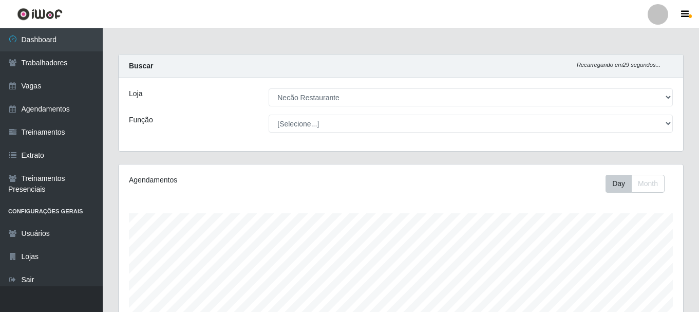
select select "334"
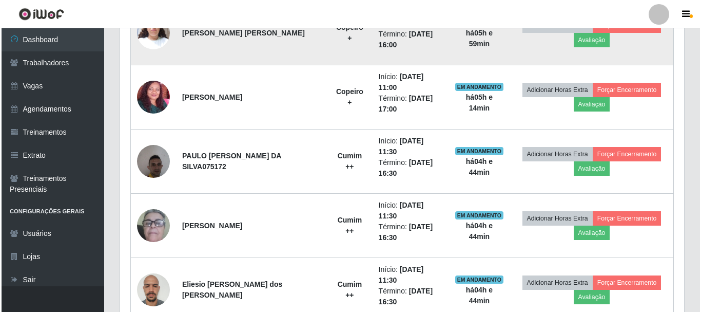
scroll to position [359, 0]
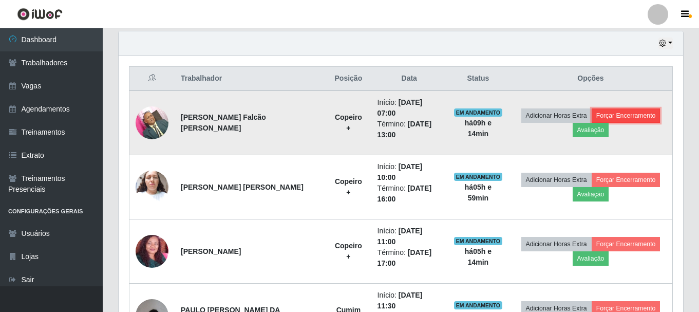
click at [628, 119] on button "Forçar Encerramento" at bounding box center [625, 115] width 69 height 14
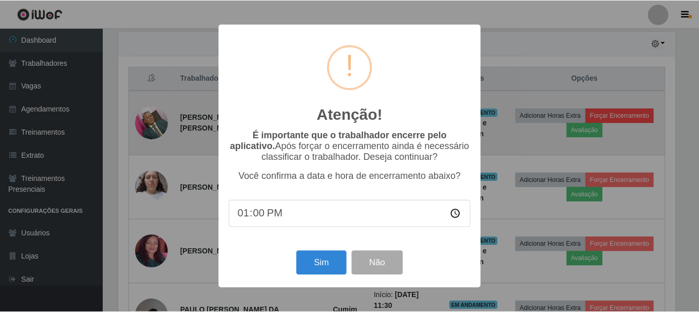
scroll to position [213, 559]
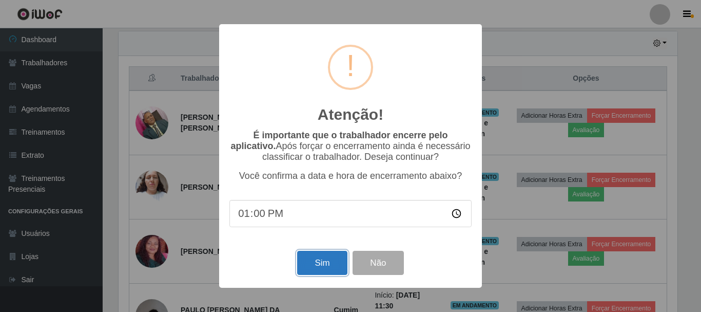
click at [333, 263] on button "Sim" at bounding box center [322, 263] width 50 height 24
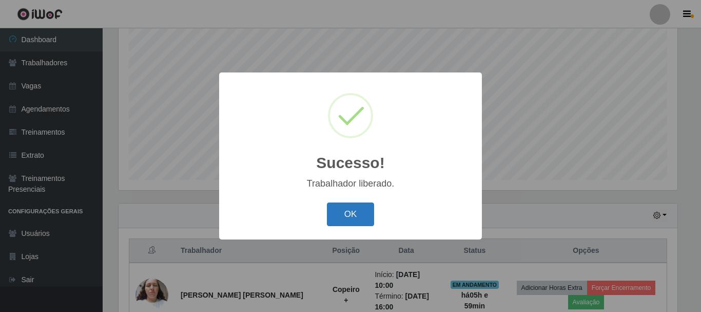
click at [337, 212] on button "OK" at bounding box center [351, 214] width 48 height 24
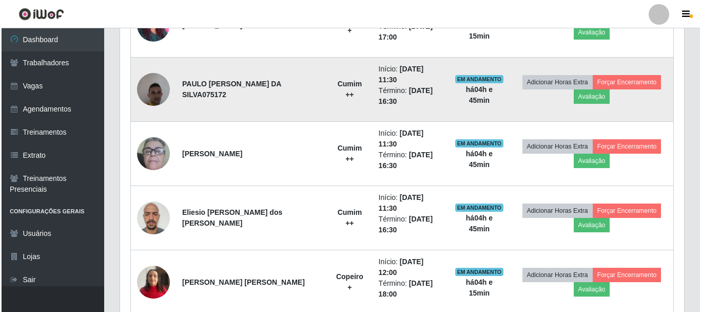
scroll to position [470, 0]
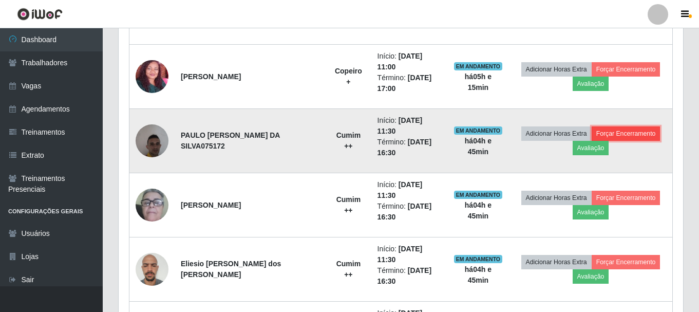
click at [633, 138] on button "Forçar Encerramento" at bounding box center [625, 133] width 69 height 14
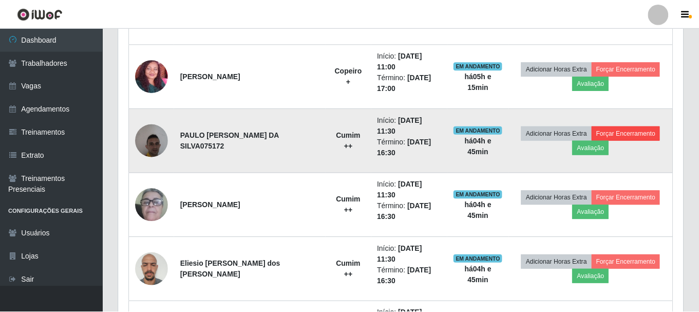
scroll to position [213, 559]
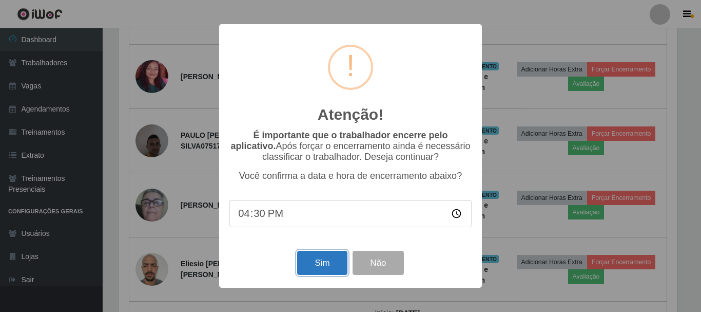
click at [332, 270] on button "Sim" at bounding box center [322, 263] width 50 height 24
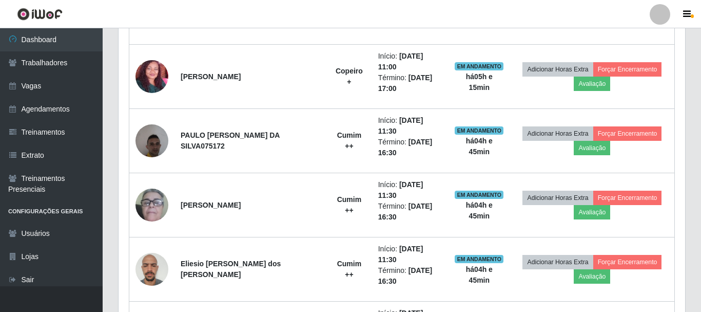
scroll to position [213, 564]
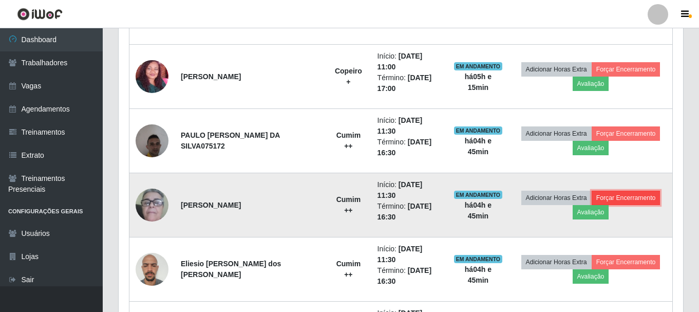
click at [625, 197] on button "Forçar Encerramento" at bounding box center [625, 197] width 69 height 14
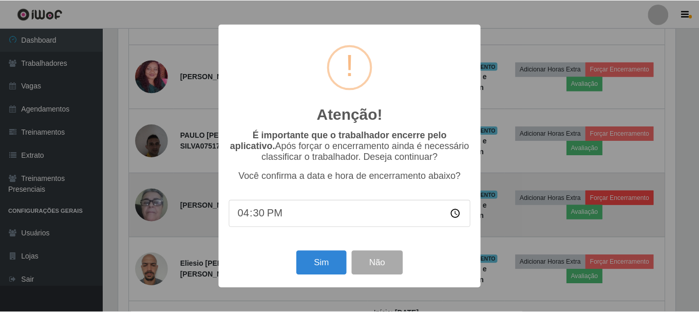
scroll to position [213, 559]
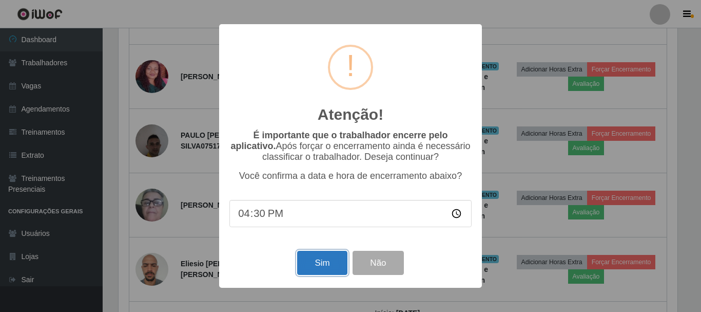
click at [328, 259] on button "Sim" at bounding box center [322, 263] width 50 height 24
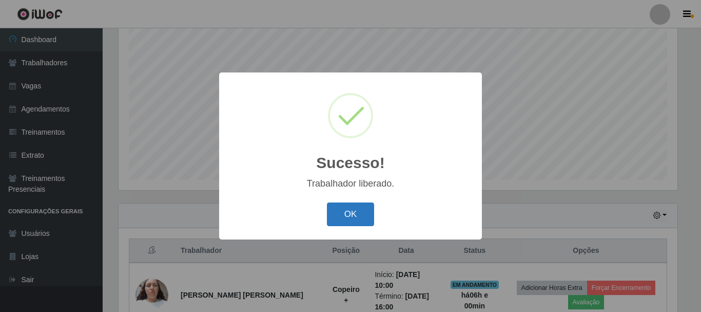
click at [336, 219] on button "OK" at bounding box center [351, 214] width 48 height 24
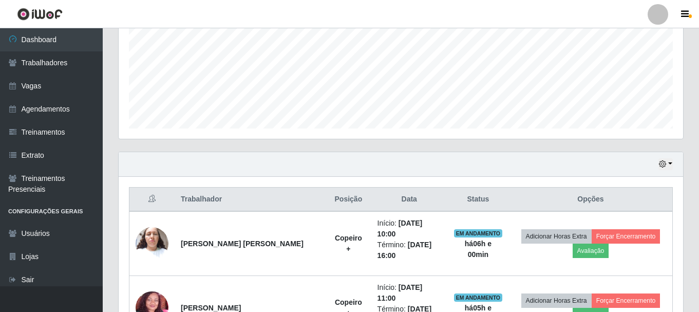
scroll to position [393, 0]
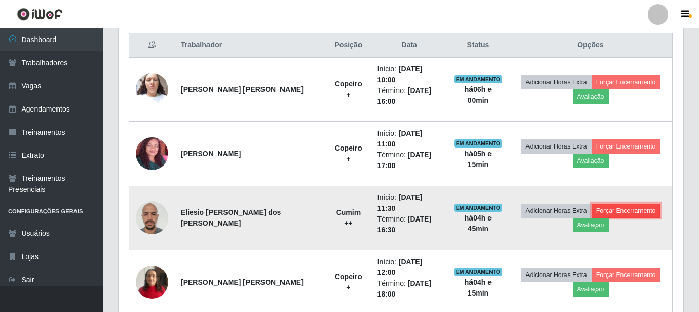
click at [644, 203] on button "Forçar Encerramento" at bounding box center [625, 210] width 69 height 14
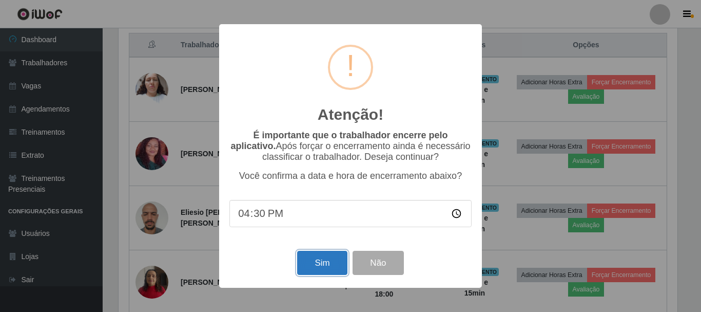
click at [342, 272] on button "Sim" at bounding box center [322, 263] width 50 height 24
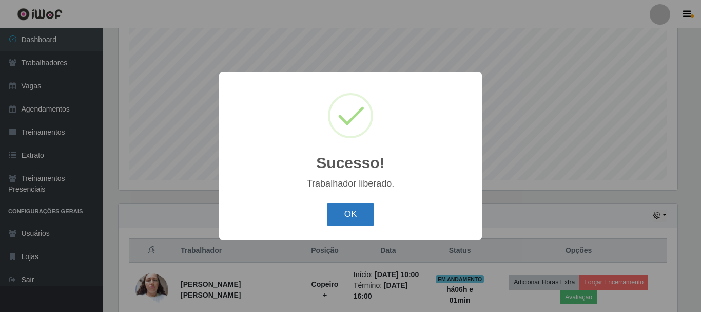
click at [358, 218] on button "OK" at bounding box center [351, 214] width 48 height 24
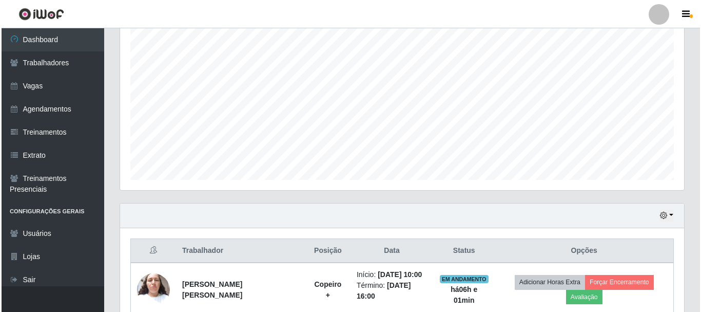
scroll to position [324, 0]
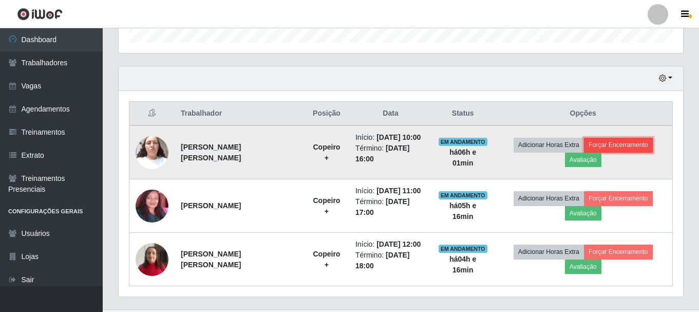
click at [590, 152] on button "Forçar Encerramento" at bounding box center [618, 145] width 69 height 14
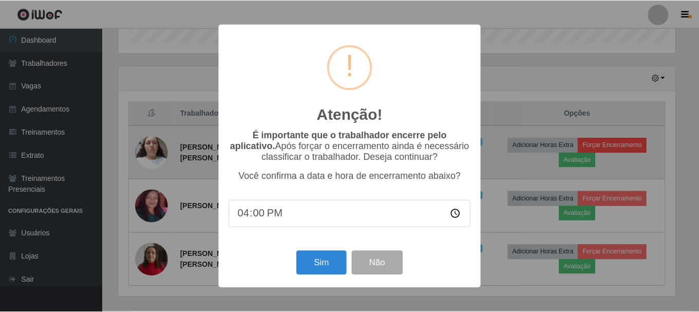
scroll to position [213, 559]
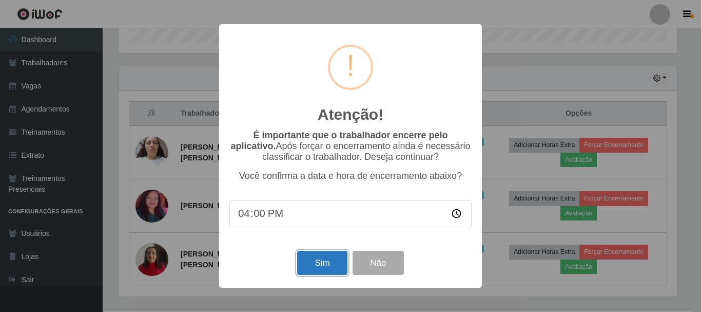
click at [336, 270] on button "Sim" at bounding box center [322, 263] width 50 height 24
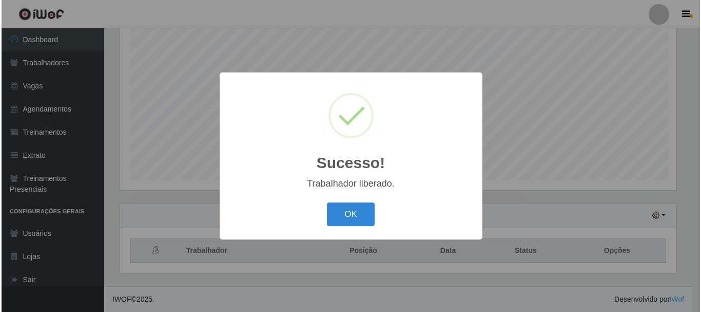
scroll to position [0, 0]
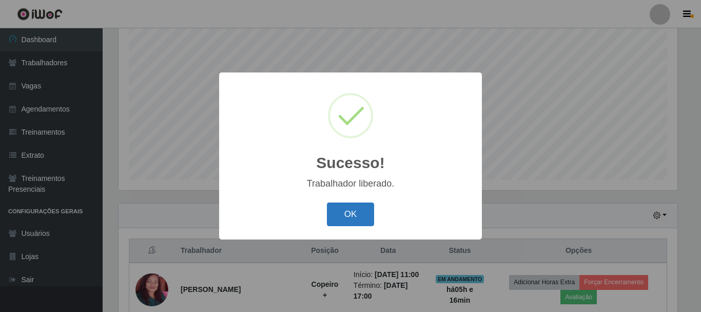
click at [349, 211] on button "OK" at bounding box center [351, 214] width 48 height 24
